Goal: Task Accomplishment & Management: Manage account settings

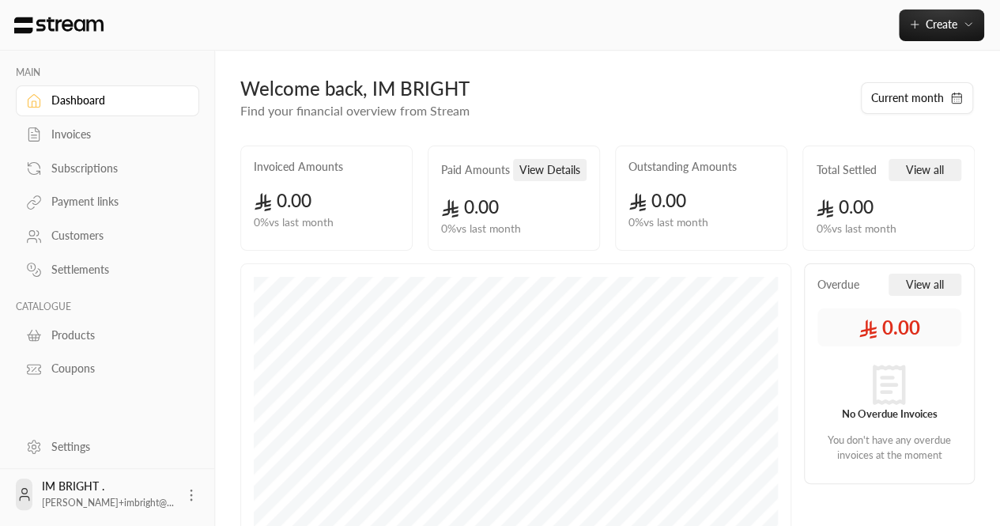
click at [81, 464] on div "Settings" at bounding box center [107, 448] width 215 height 40
click at [74, 456] on link "Settings" at bounding box center [107, 446] width 183 height 31
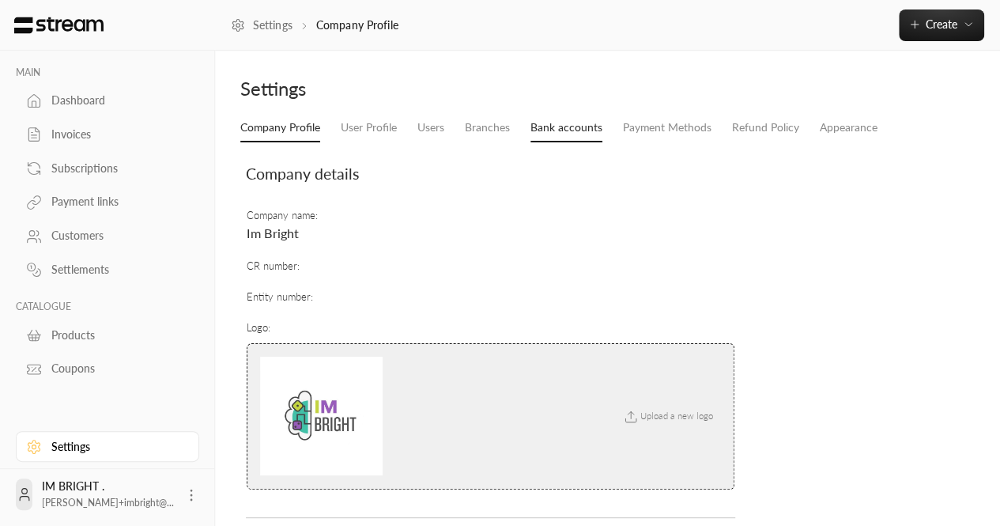
click at [535, 134] on link "Bank accounts" at bounding box center [566, 128] width 72 height 28
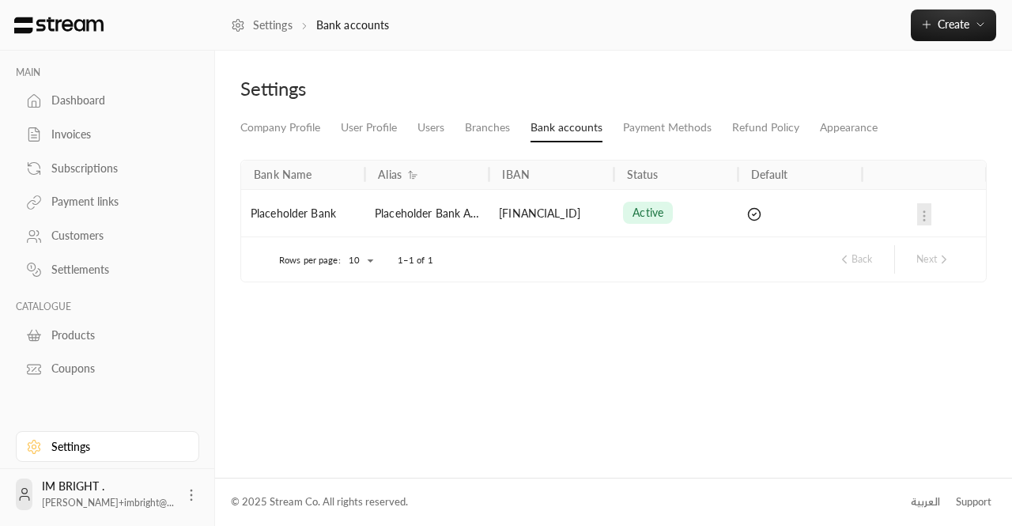
click at [444, 224] on div "Placeholder Bank Account" at bounding box center [427, 212] width 124 height 47
click at [576, 199] on div "[FINANCIAL_ID]" at bounding box center [551, 212] width 124 height 47
click at [555, 224] on div "[FINANCIAL_ID]" at bounding box center [551, 212] width 124 height 47
